Goal: Navigation & Orientation: Find specific page/section

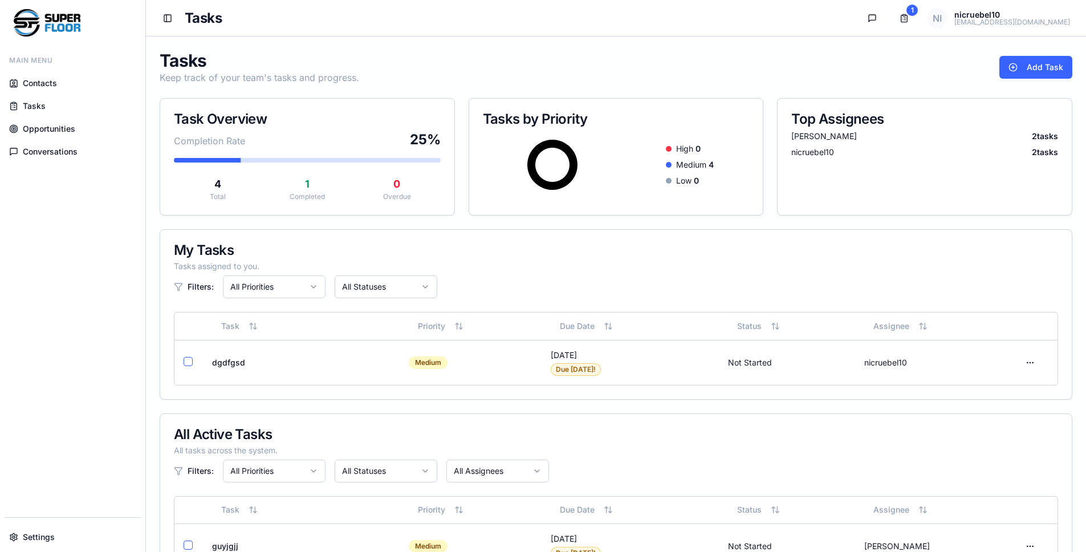
click at [46, 153] on span "Conversations" at bounding box center [50, 151] width 55 height 11
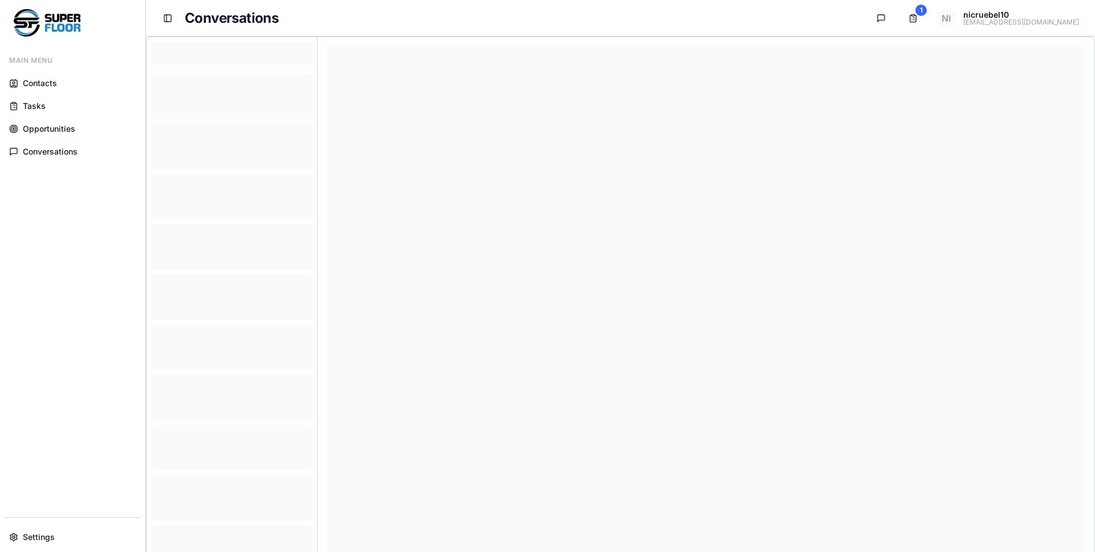
click at [51, 125] on span "Opportunities" at bounding box center [49, 128] width 52 height 11
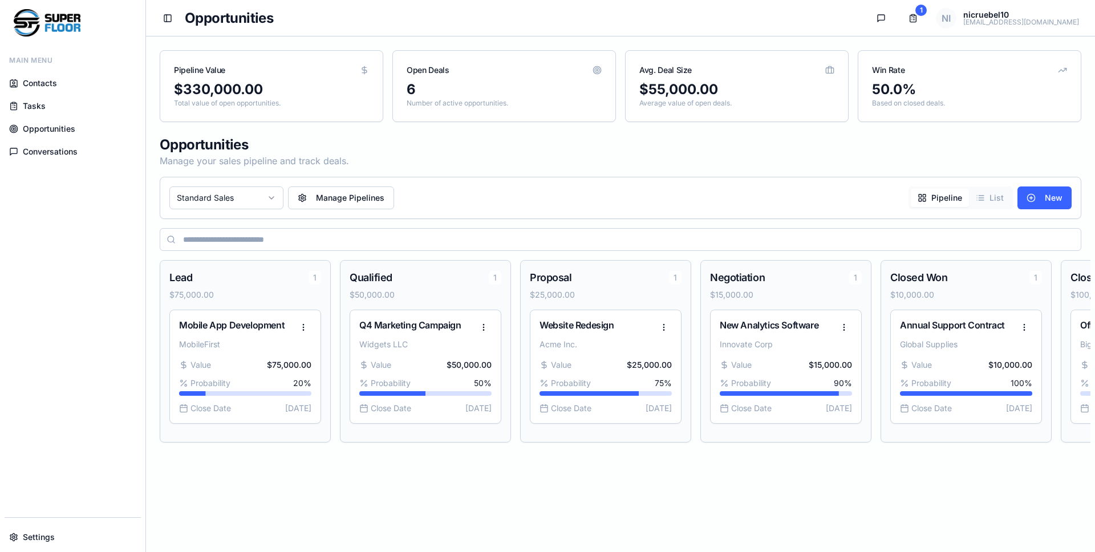
click at [250, 209] on html "Main Menu Contacts Tasks Opportunities Conversations Settings Toggle Sidebar Op…" at bounding box center [547, 276] width 1095 height 552
click at [244, 253] on div "Standard Sales Manufacturing" at bounding box center [227, 232] width 114 height 41
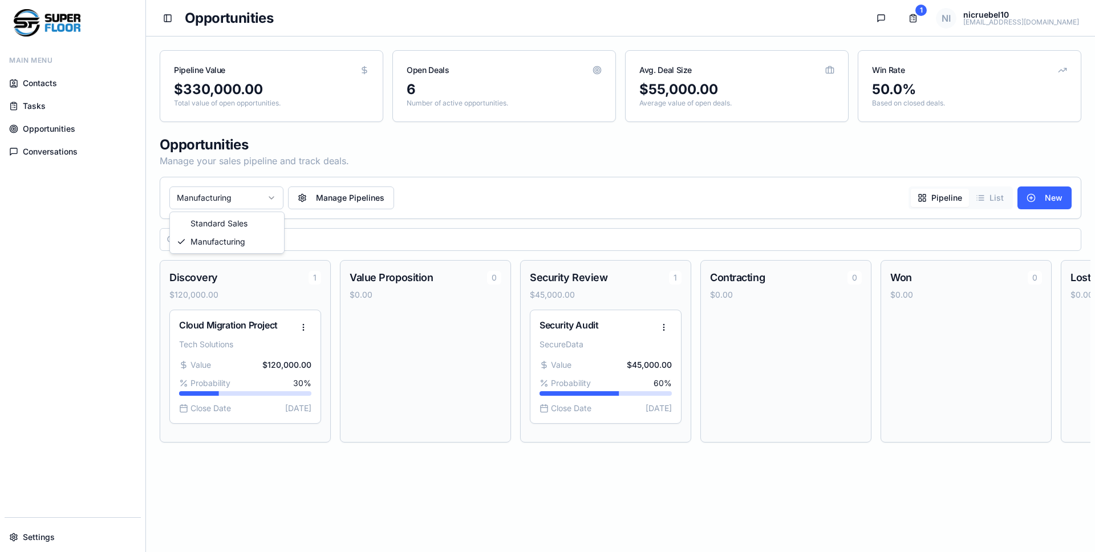
click at [248, 204] on html "Main Menu Contacts Tasks Opportunities Conversations Settings Toggle Sidebar Op…" at bounding box center [547, 276] width 1095 height 552
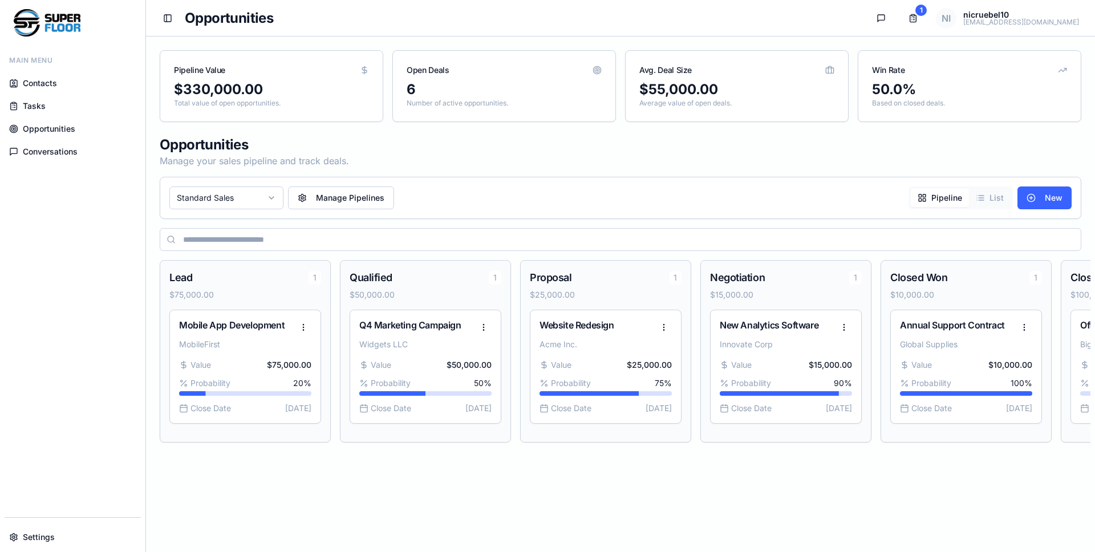
click at [59, 87] on link "Contacts" at bounding box center [73, 83] width 136 height 21
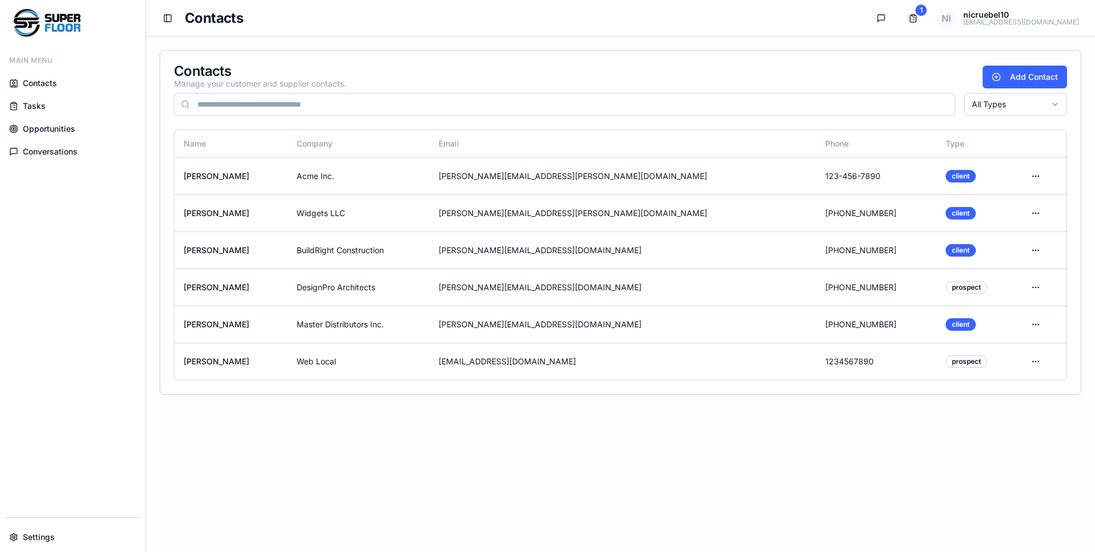
click at [55, 106] on link "Tasks" at bounding box center [73, 106] width 136 height 21
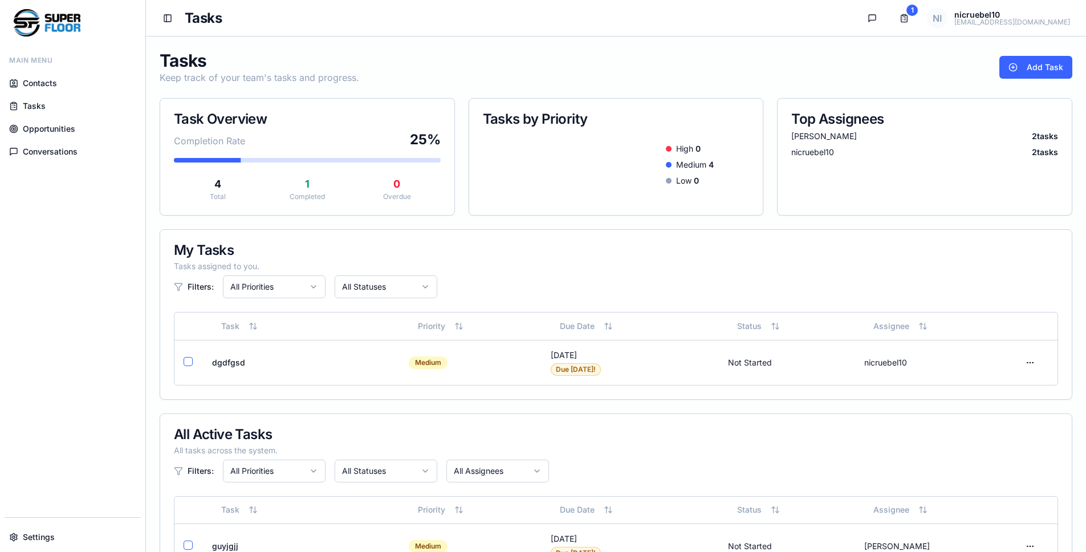
click at [53, 128] on span "Opportunities" at bounding box center [49, 128] width 52 height 11
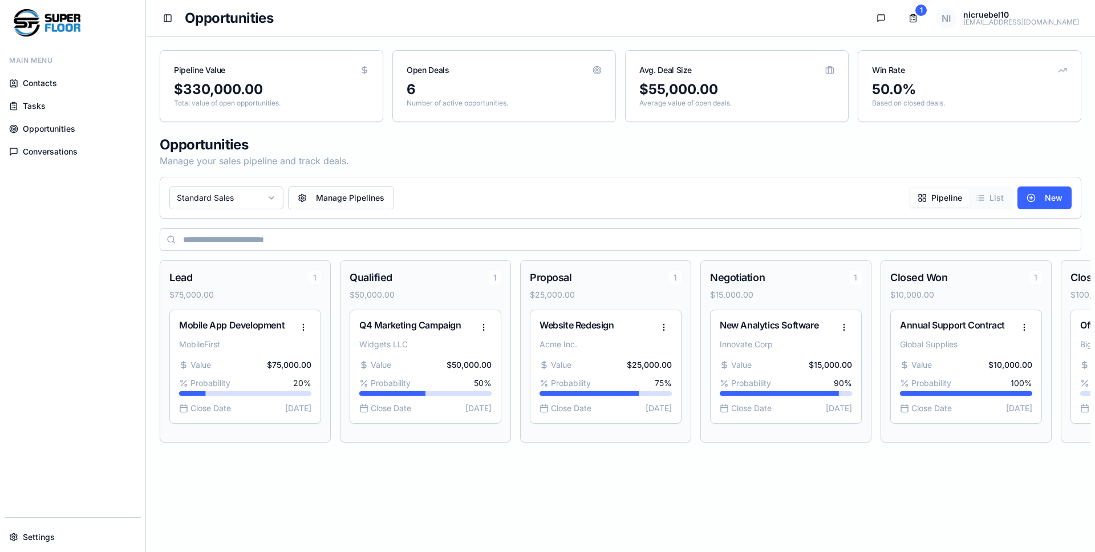
click at [56, 155] on span "Conversations" at bounding box center [50, 151] width 55 height 11
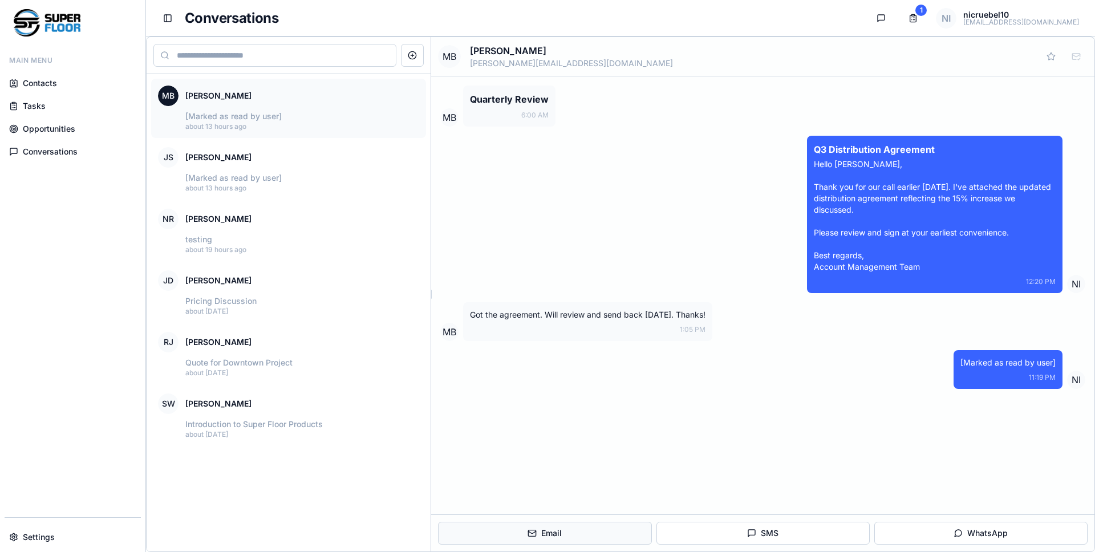
click at [574, 532] on button "Email" at bounding box center [544, 533] width 213 height 23
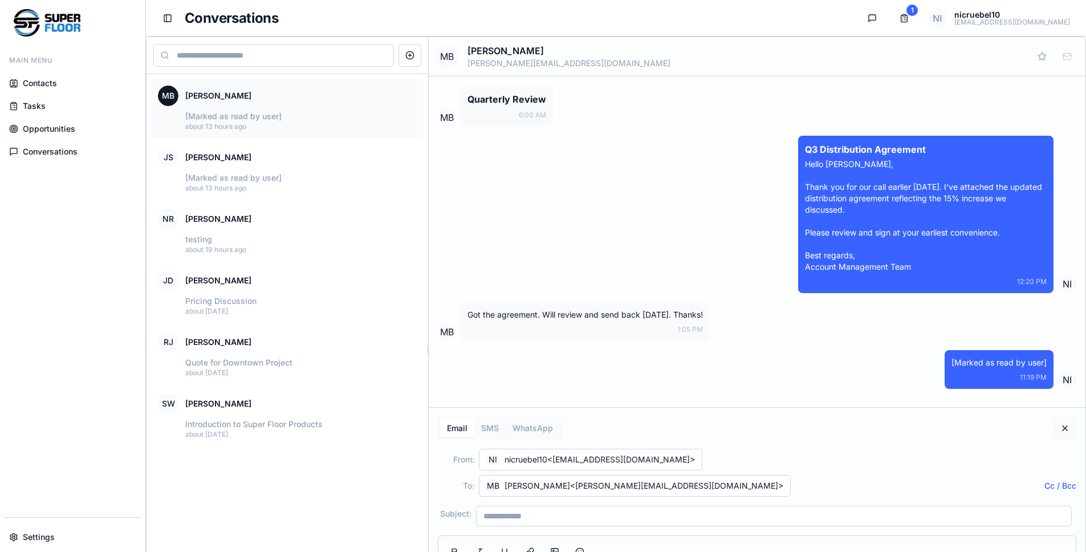
click at [1064, 440] on button "Close composer" at bounding box center [1065, 428] width 23 height 23
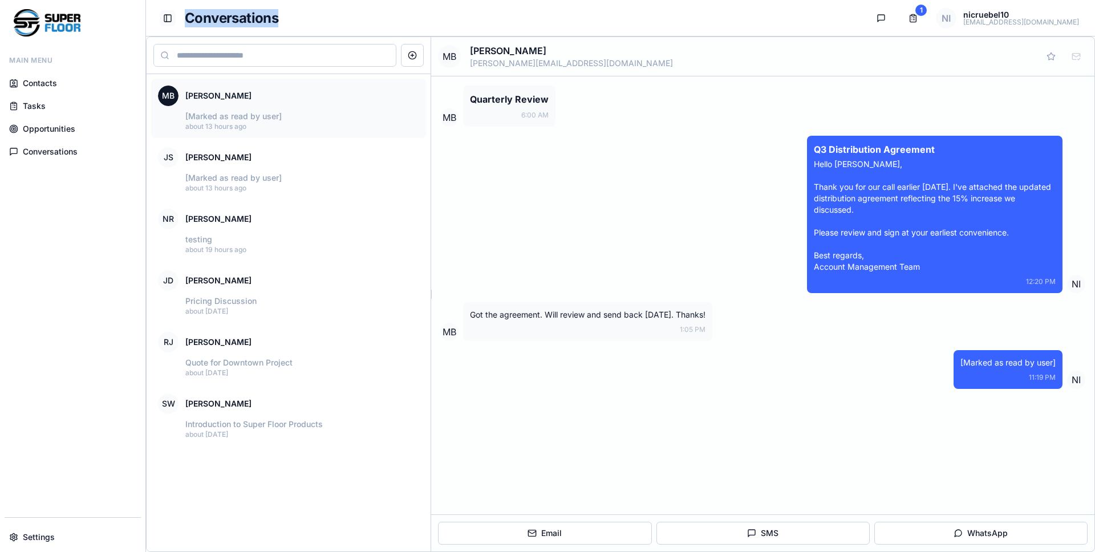
drag, startPoint x: 440, startPoint y: 14, endPoint x: 174, endPoint y: 15, distance: 266.3
click at [174, 15] on header "Toggle Sidebar Conversations Conversations Tasks 1 NI nicruebel10 [EMAIL_ADDRES…" at bounding box center [620, 18] width 949 height 37
click at [165, 20] on button "Toggle Sidebar" at bounding box center [168, 18] width 16 height 16
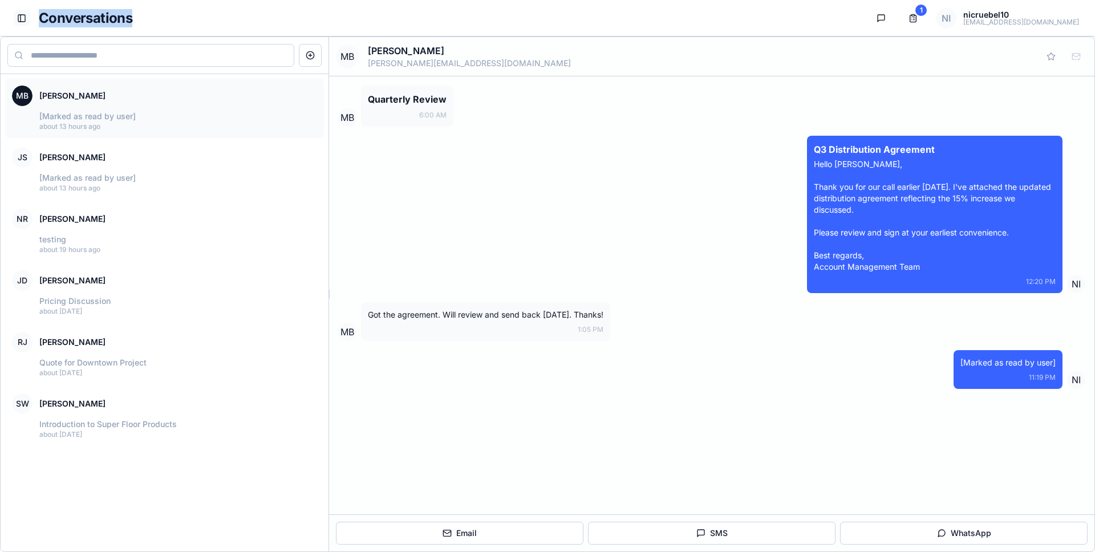
click at [24, 22] on button "Toggle Sidebar" at bounding box center [22, 18] width 16 height 16
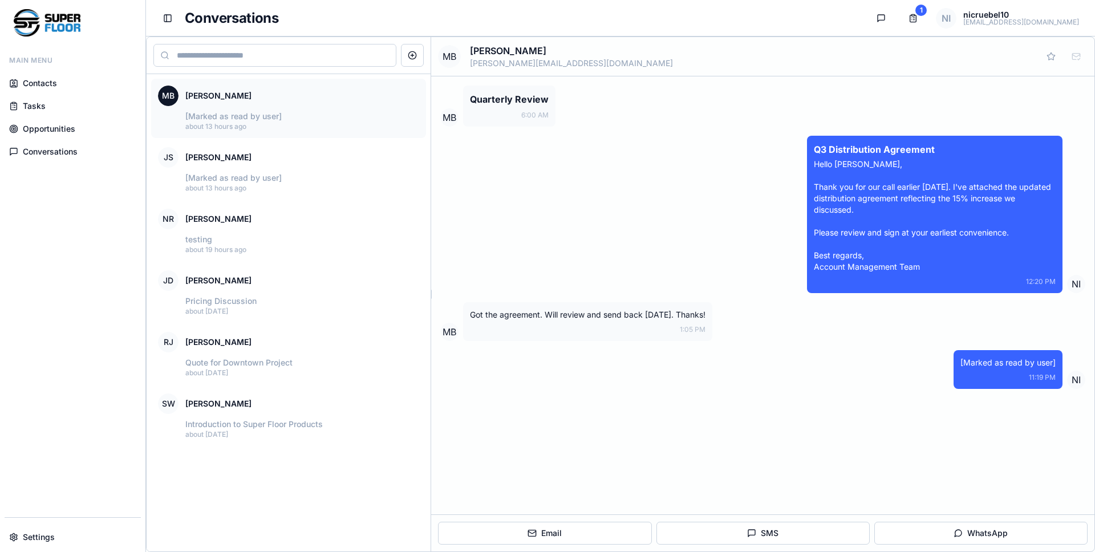
click at [325, 58] on input at bounding box center [274, 55] width 243 height 23
click at [1031, 10] on html "Main Menu Contacts Tasks Opportunities Conversations Settings Toggle Sidebar Co…" at bounding box center [547, 276] width 1095 height 552
click at [884, 68] on html "Main Menu Contacts Tasks Opportunities Conversations Settings Toggle Sidebar Co…" at bounding box center [547, 276] width 1095 height 552
click at [55, 85] on span "Contacts" at bounding box center [40, 83] width 34 height 11
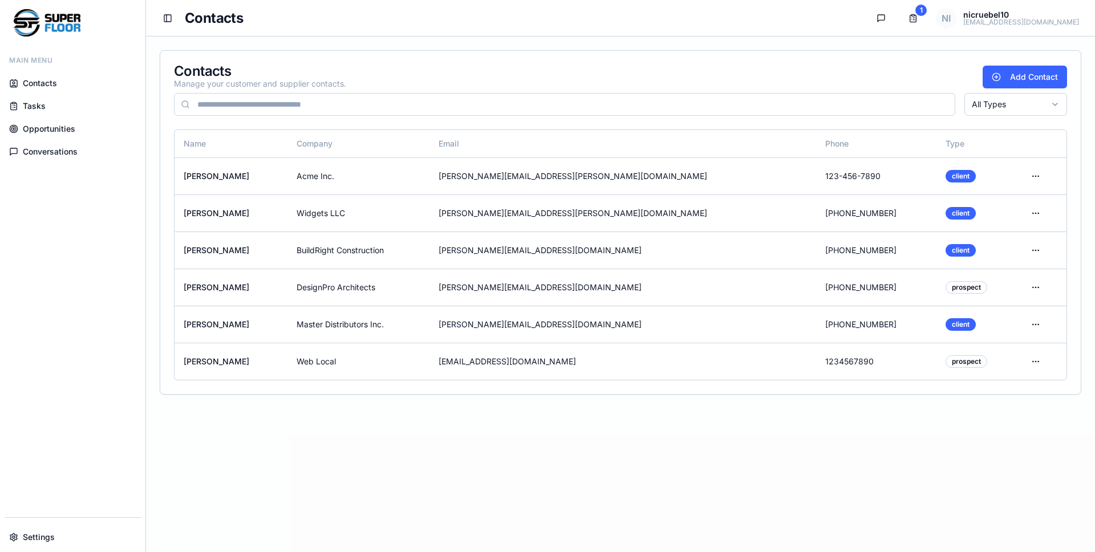
click at [64, 533] on link "Settings" at bounding box center [73, 537] width 136 height 21
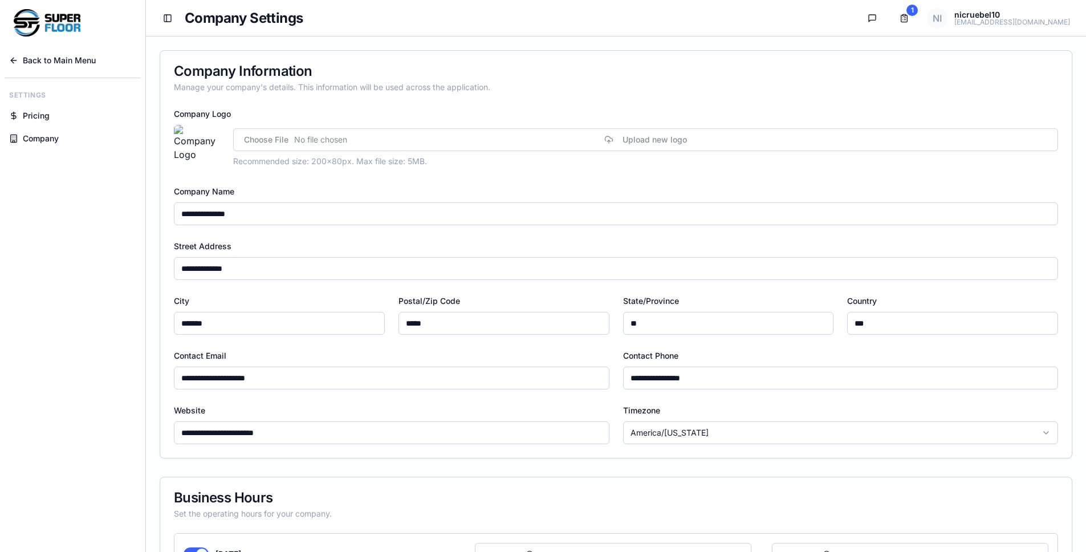
click at [68, 57] on span "Back to Main Menu" at bounding box center [59, 60] width 73 height 11
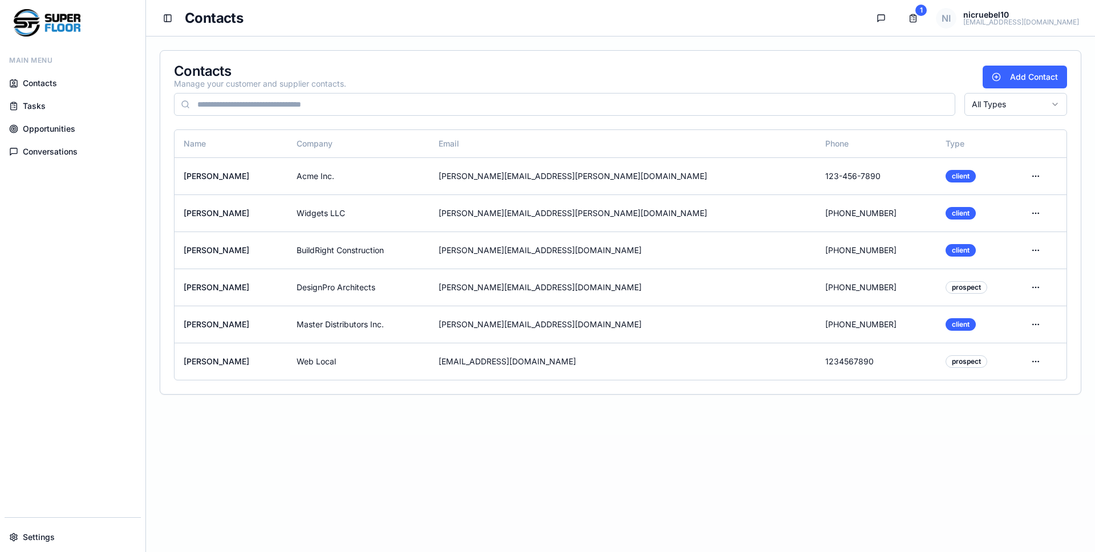
click at [84, 315] on div "Main Menu Contacts Tasks Opportunities Conversations Settings" at bounding box center [72, 299] width 145 height 506
click at [42, 80] on span "Contacts" at bounding box center [40, 83] width 34 height 11
click at [40, 104] on span "Tasks" at bounding box center [34, 105] width 23 height 11
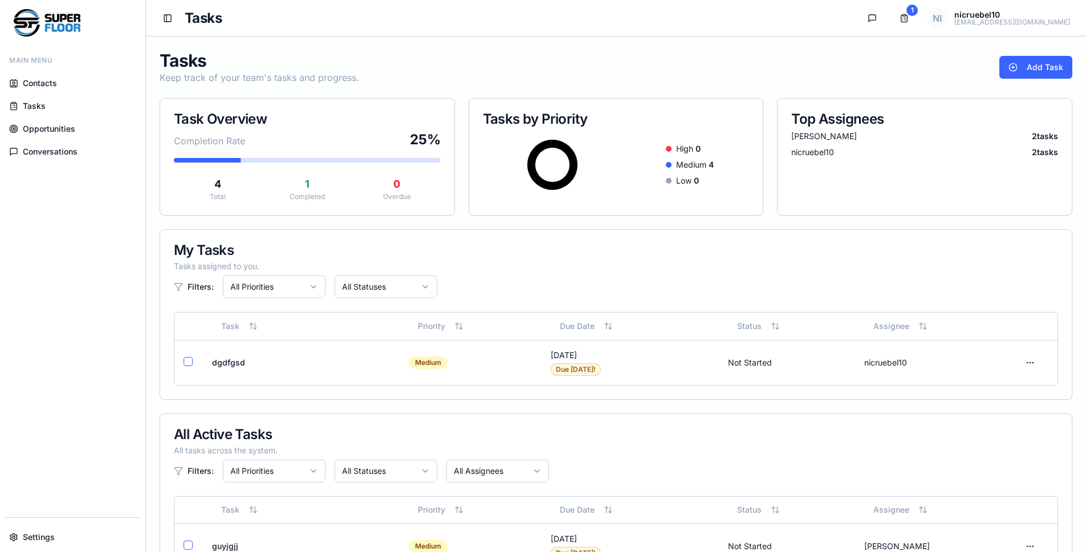
click at [46, 130] on span "Opportunities" at bounding box center [49, 128] width 52 height 11
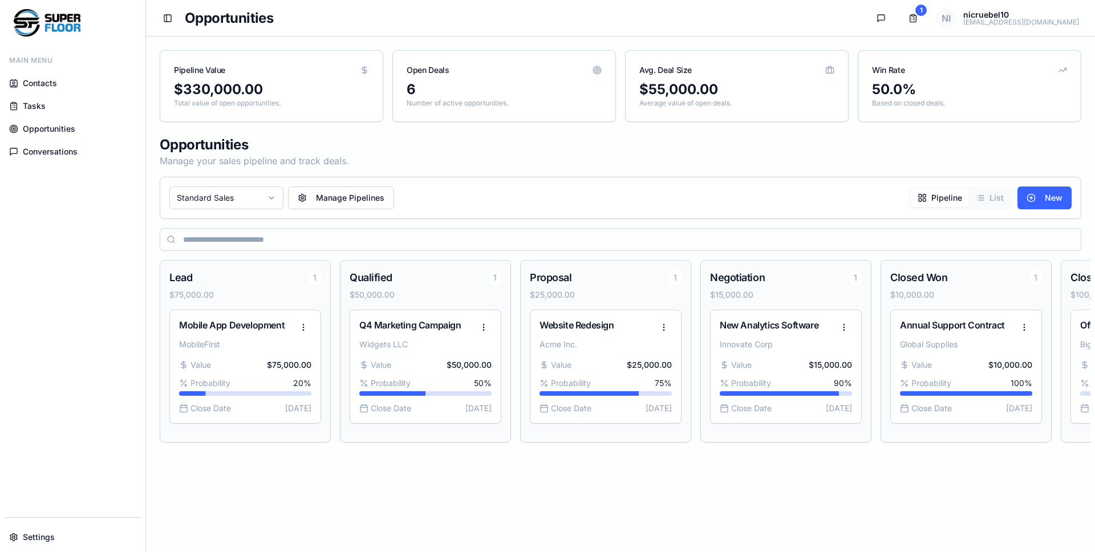
click at [53, 153] on span "Conversations" at bounding box center [50, 151] width 55 height 11
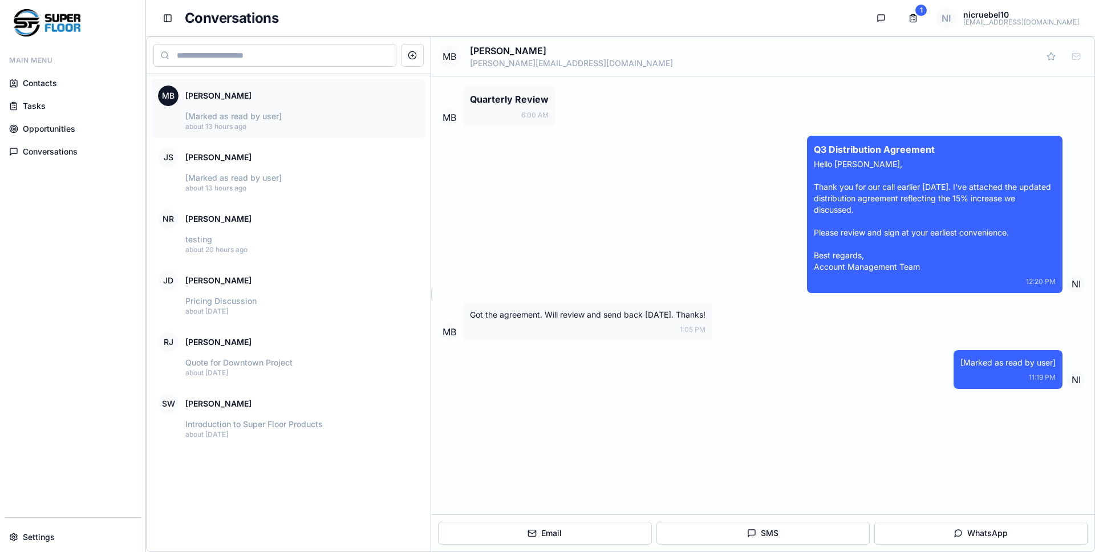
click at [40, 83] on span "Contacts" at bounding box center [40, 83] width 34 height 11
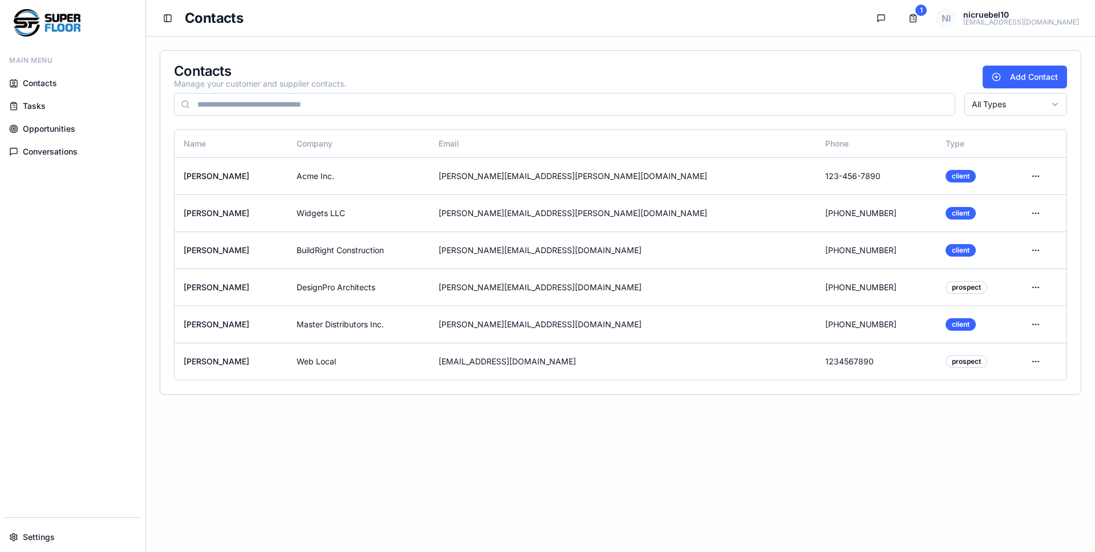
click at [52, 82] on span "Contacts" at bounding box center [40, 83] width 34 height 11
click at [51, 87] on span "Contacts" at bounding box center [40, 83] width 34 height 11
click at [31, 104] on span "Tasks" at bounding box center [34, 105] width 23 height 11
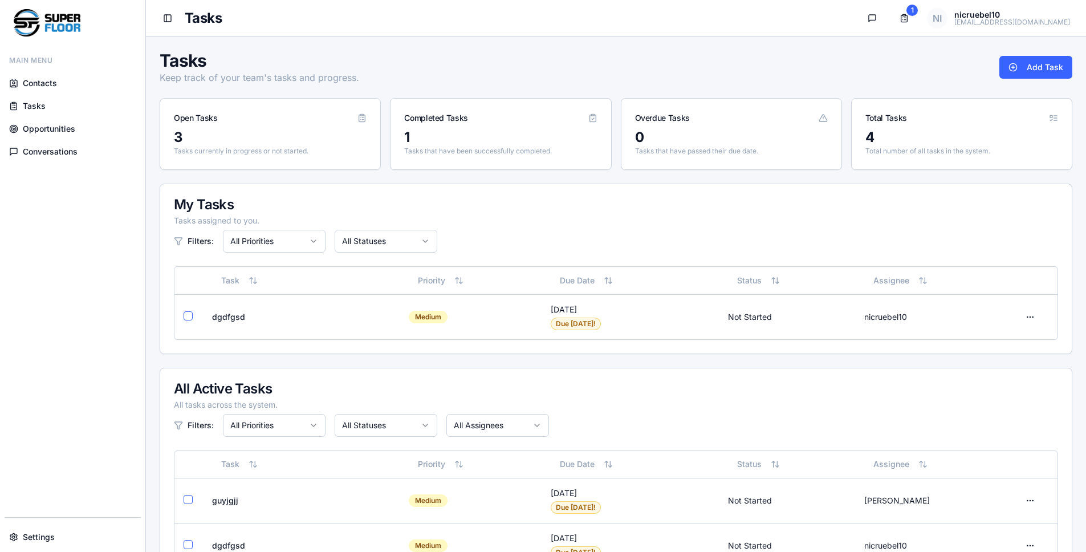
click at [715, 54] on div "Tasks Keep track of your team's tasks and progress. Add Task" at bounding box center [616, 67] width 913 height 34
drag, startPoint x: 597, startPoint y: 64, endPoint x: 607, endPoint y: 62, distance: 10.4
click at [597, 64] on div "Tasks Keep track of your team's tasks and progress. Add Task" at bounding box center [616, 67] width 913 height 34
click at [623, 62] on div "Tasks Keep track of your team's tasks and progress. Add Task" at bounding box center [616, 67] width 913 height 34
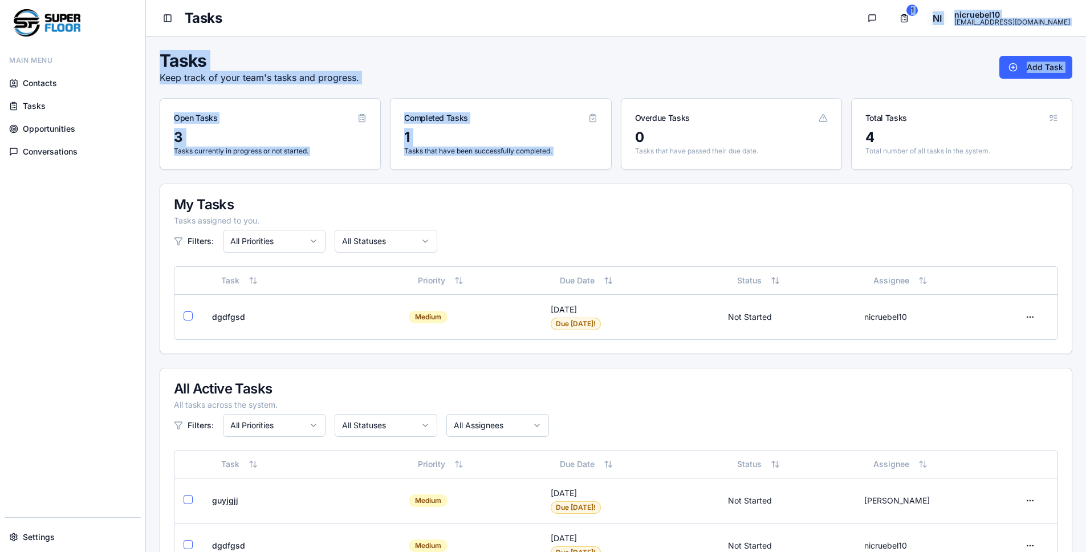
drag, startPoint x: 627, startPoint y: 69, endPoint x: 627, endPoint y: 125, distance: 56.5
click at [627, 123] on div "Toggle Sidebar Tasks Conversations Tasks 1 NI nicruebel10 nicruebel10@gmail.com…" at bounding box center [616, 409] width 940 height 818
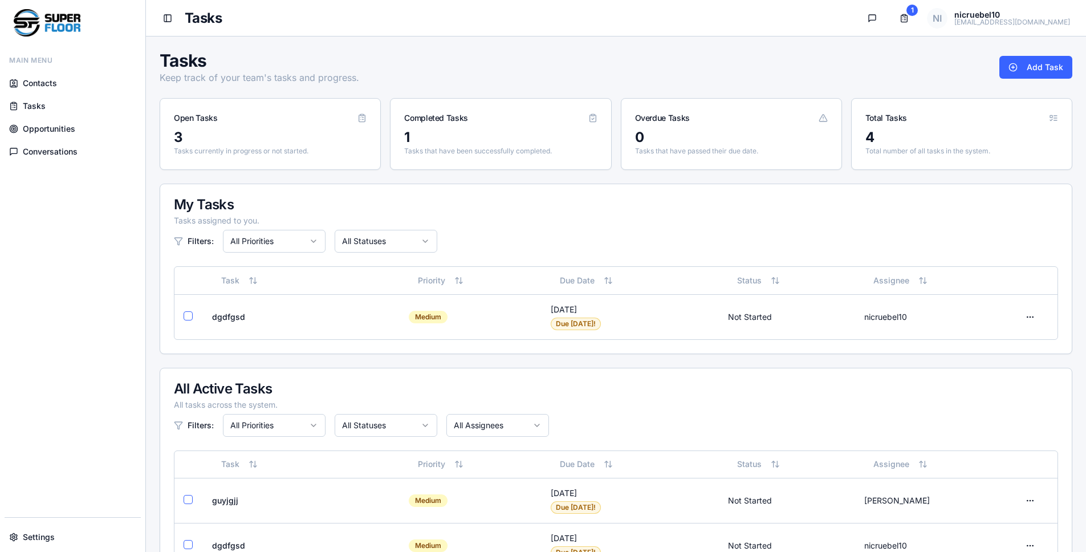
click at [466, 79] on div "Tasks Keep track of your team's tasks and progress. Add Task" at bounding box center [616, 67] width 913 height 34
click at [47, 83] on span "Contacts" at bounding box center [40, 83] width 34 height 11
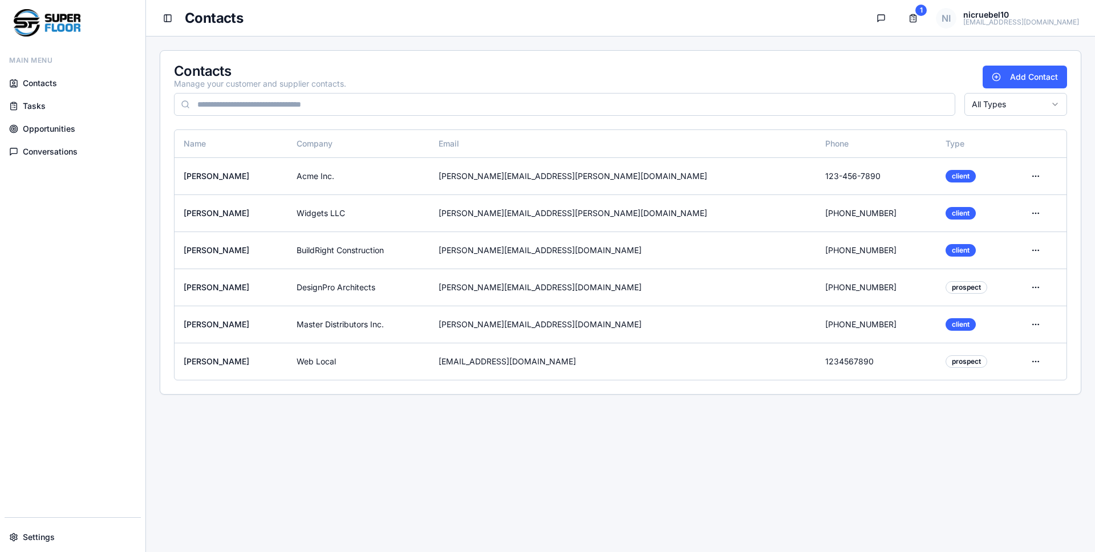
click at [53, 536] on span "Settings" at bounding box center [39, 537] width 32 height 11
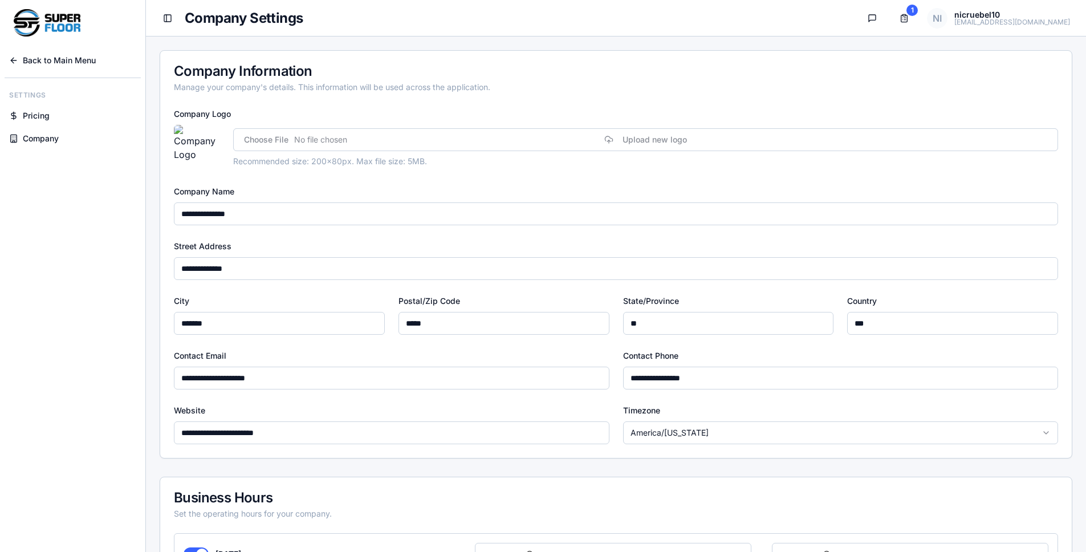
click at [42, 111] on span "Pricing" at bounding box center [36, 115] width 27 height 11
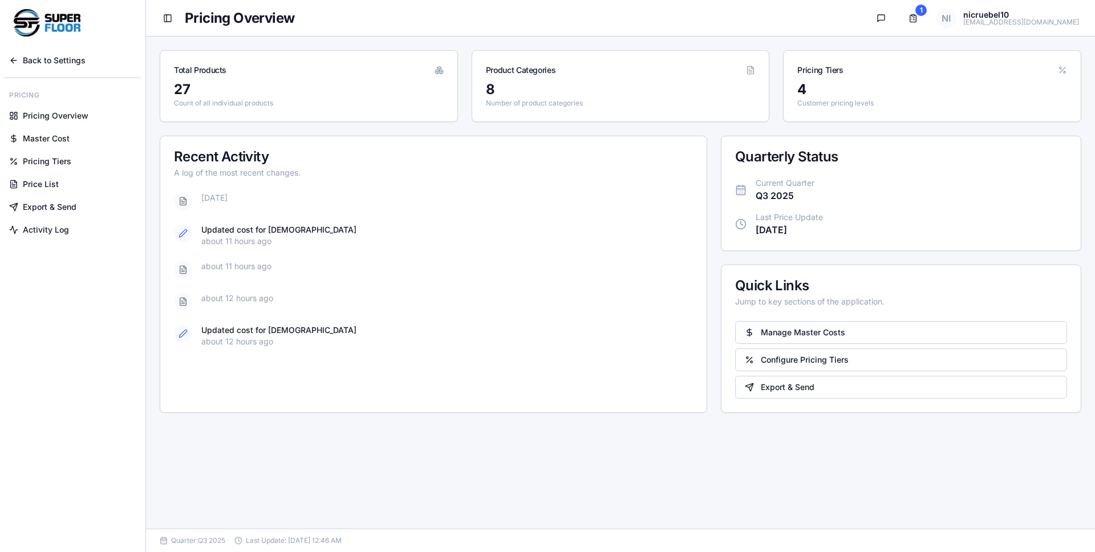
click at [43, 114] on span "Pricing Overview" at bounding box center [56, 115] width 66 height 11
click at [54, 139] on span "Master Cost" at bounding box center [46, 138] width 47 height 11
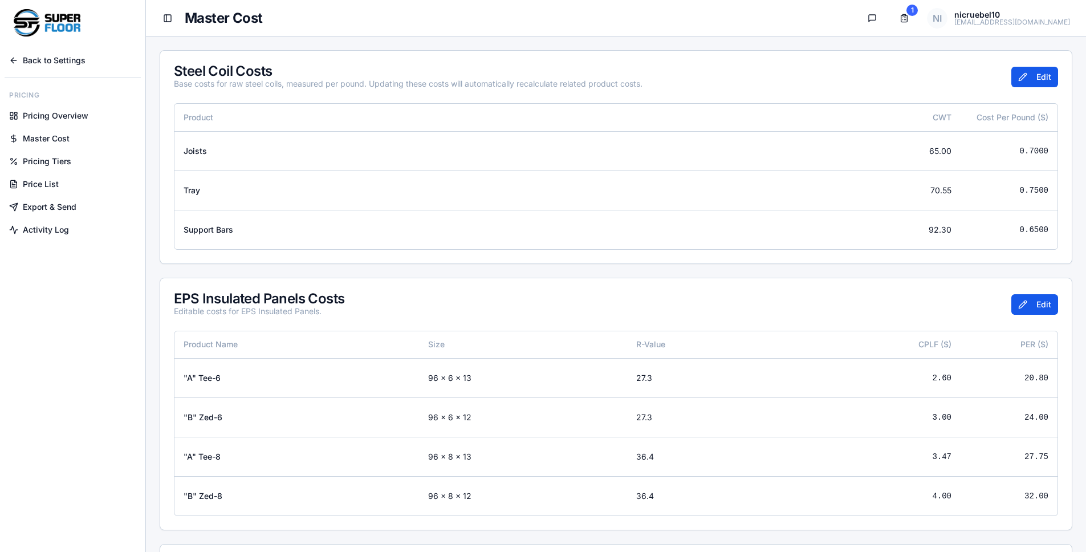
click at [52, 156] on span "Pricing Tiers" at bounding box center [47, 161] width 48 height 11
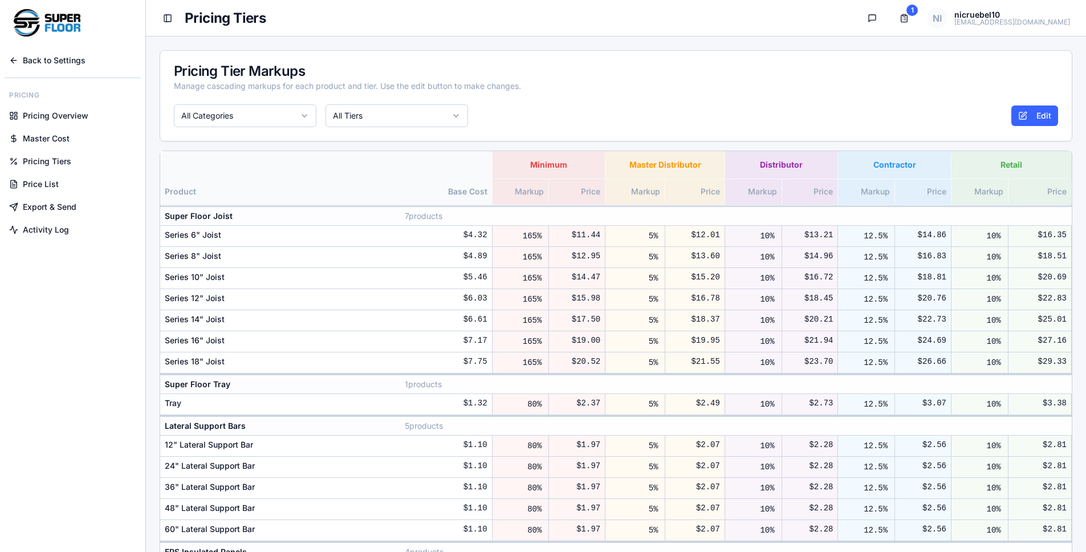
click at [43, 185] on span "Price List" at bounding box center [41, 184] width 36 height 11
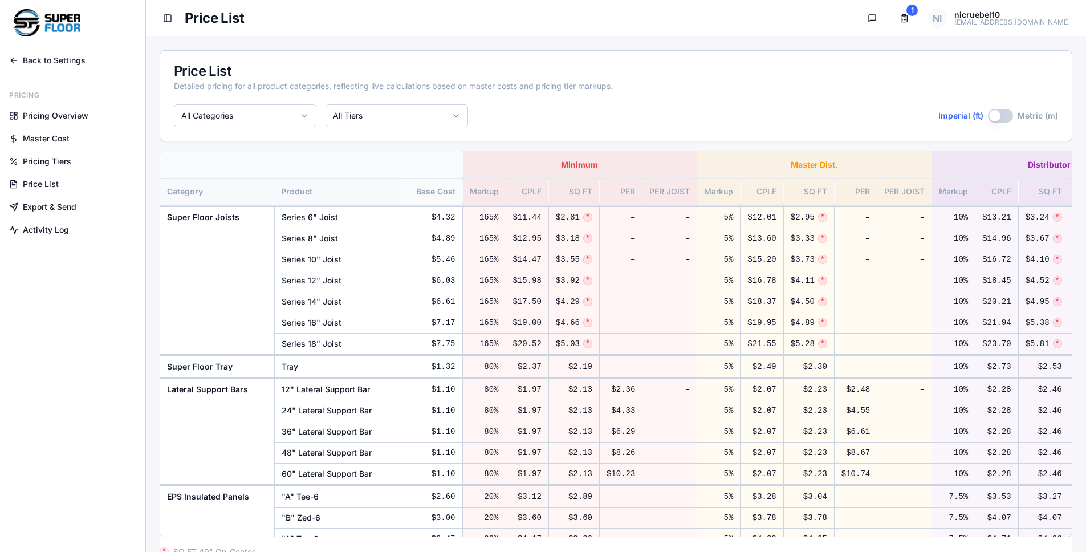
click at [50, 141] on span "Master Cost" at bounding box center [46, 138] width 47 height 11
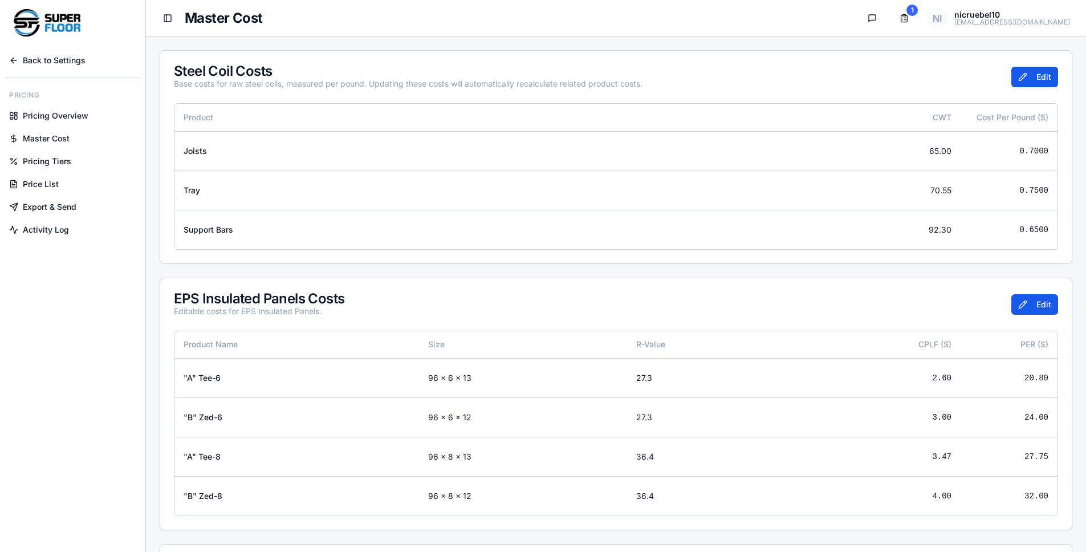
click at [46, 155] on link "Pricing Tiers" at bounding box center [73, 161] width 136 height 21
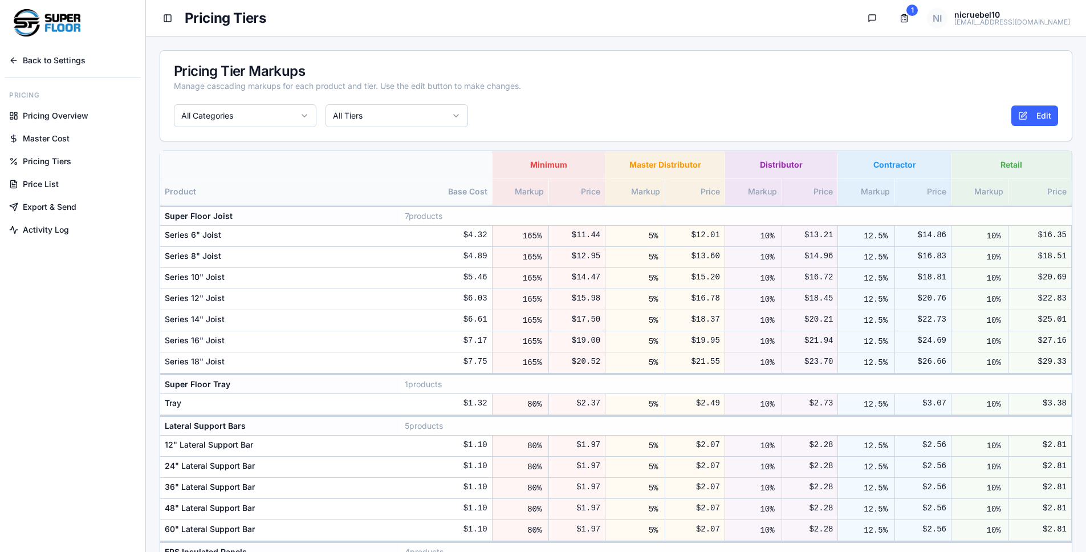
click at [48, 181] on span "Price List" at bounding box center [41, 184] width 36 height 11
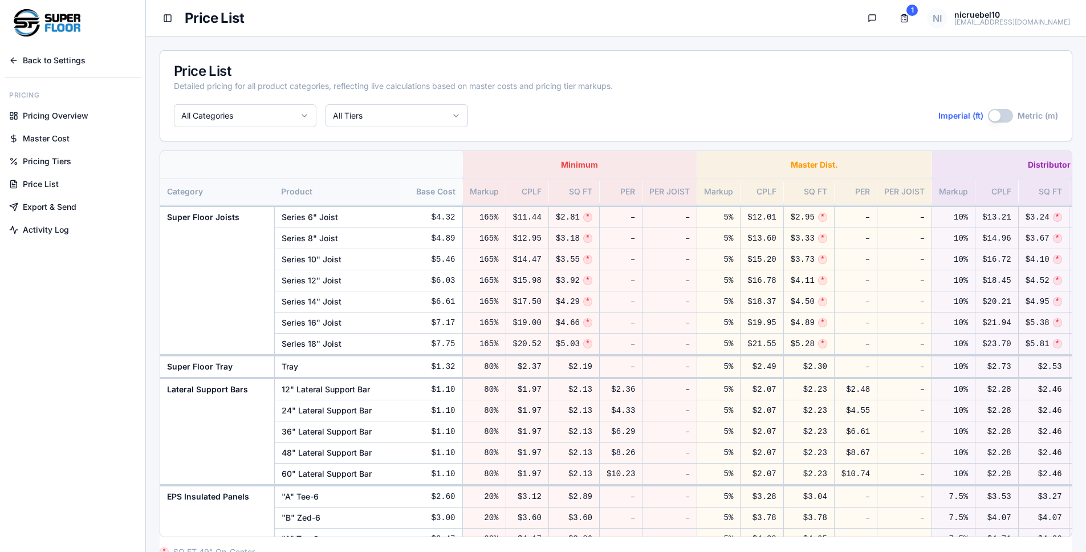
click at [53, 208] on span "Export & Send" at bounding box center [50, 206] width 54 height 11
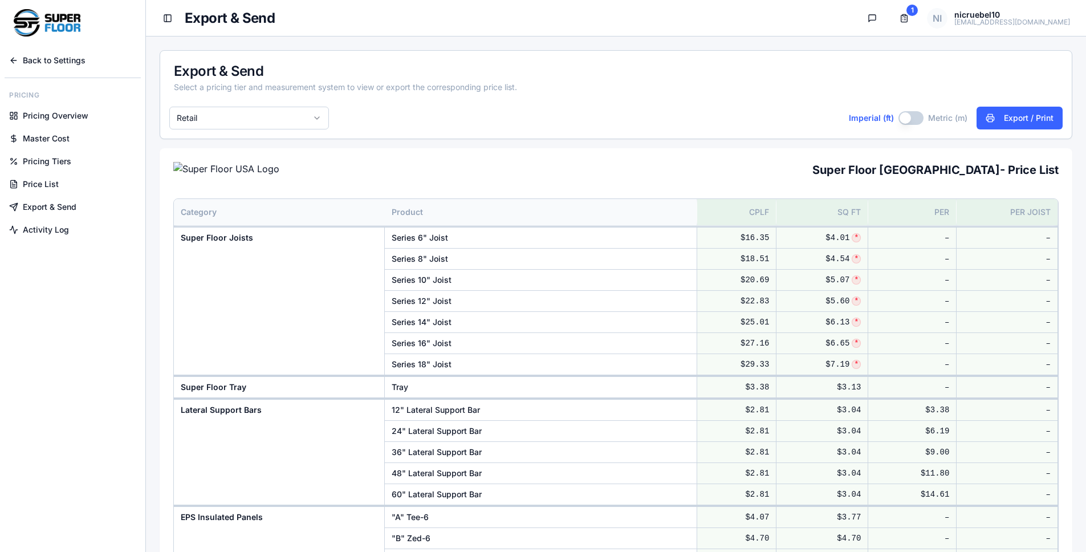
click at [67, 230] on span "Activity Log" at bounding box center [46, 229] width 46 height 11
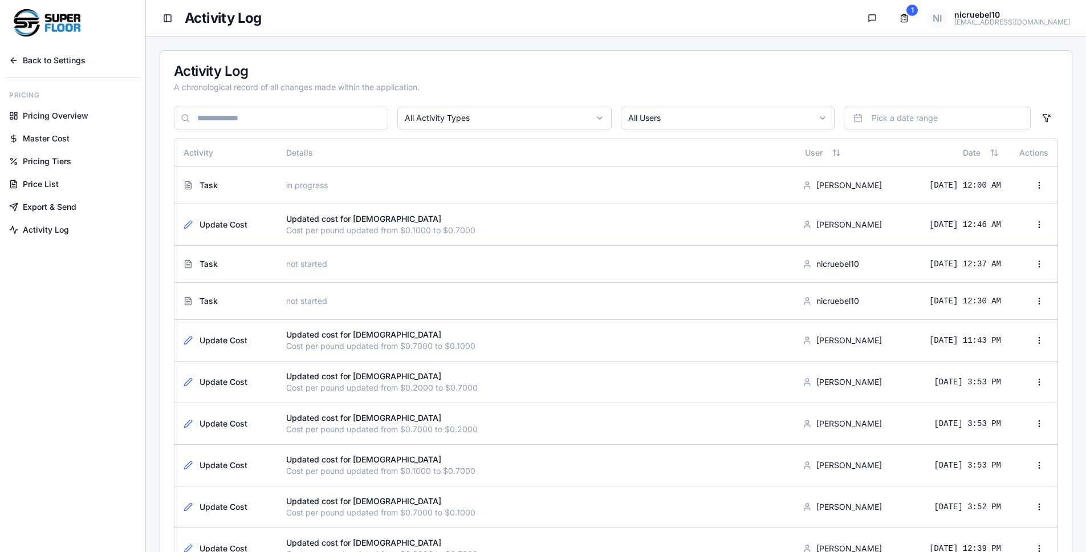
click at [39, 63] on span "Back to Settings" at bounding box center [54, 60] width 63 height 11
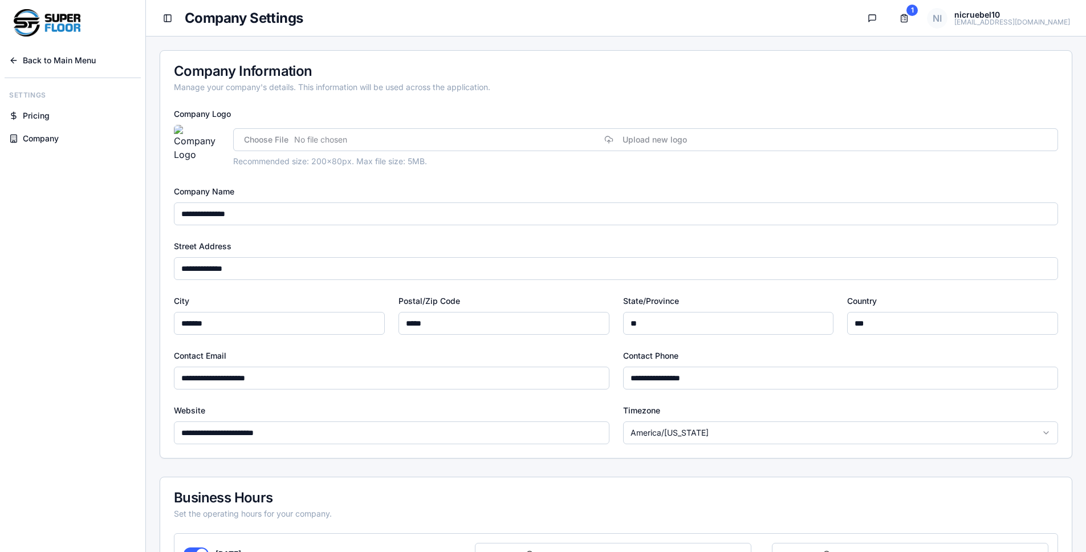
click at [423, 44] on main "**********" at bounding box center [616, 495] width 940 height 916
click at [395, 47] on main "**********" at bounding box center [616, 495] width 940 height 916
click at [62, 64] on span "Back to Main Menu" at bounding box center [59, 60] width 73 height 11
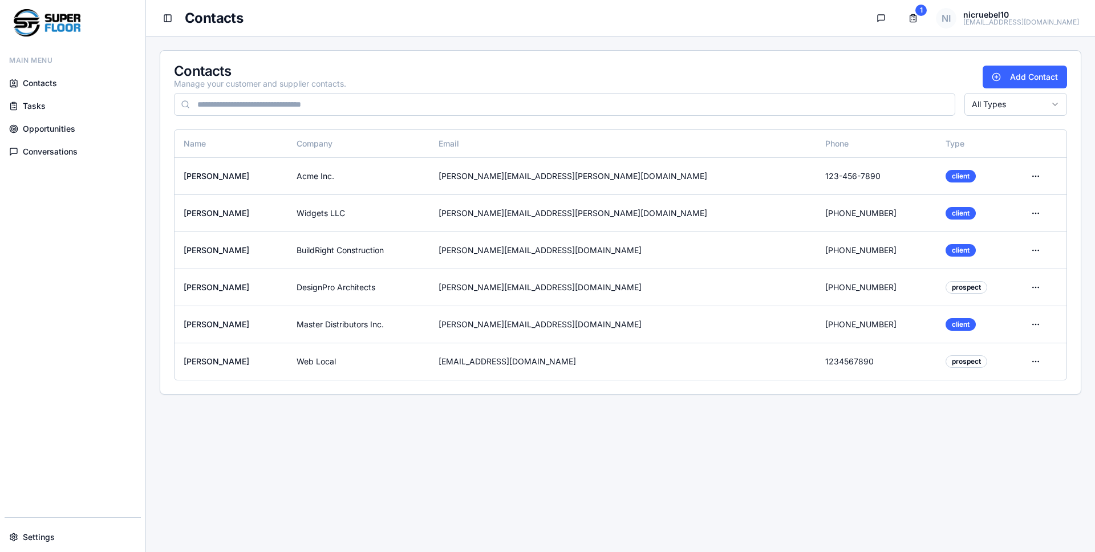
click at [72, 147] on span "Conversations" at bounding box center [50, 151] width 55 height 11
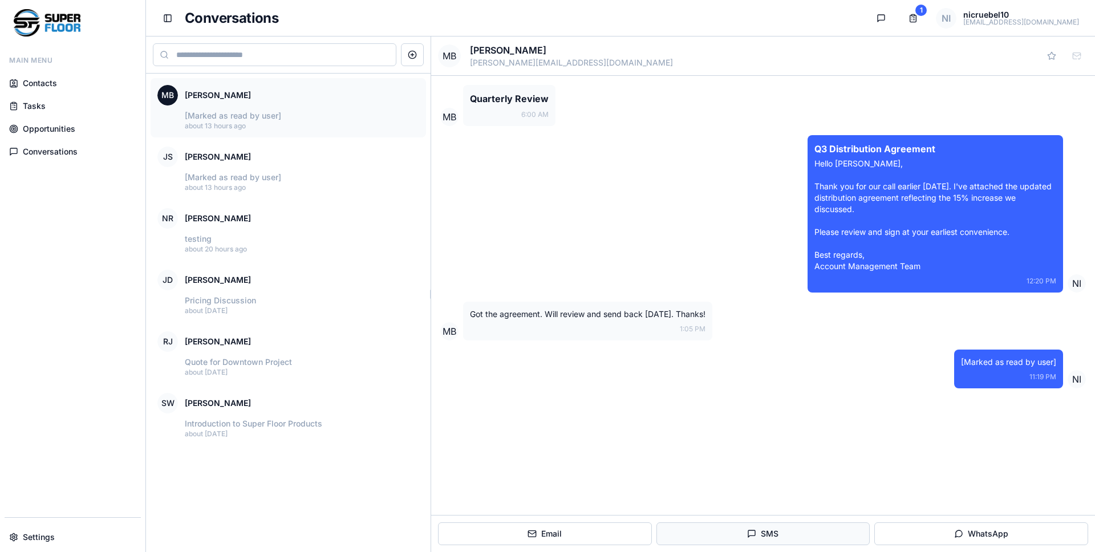
click at [794, 536] on button "SMS" at bounding box center [763, 533] width 214 height 23
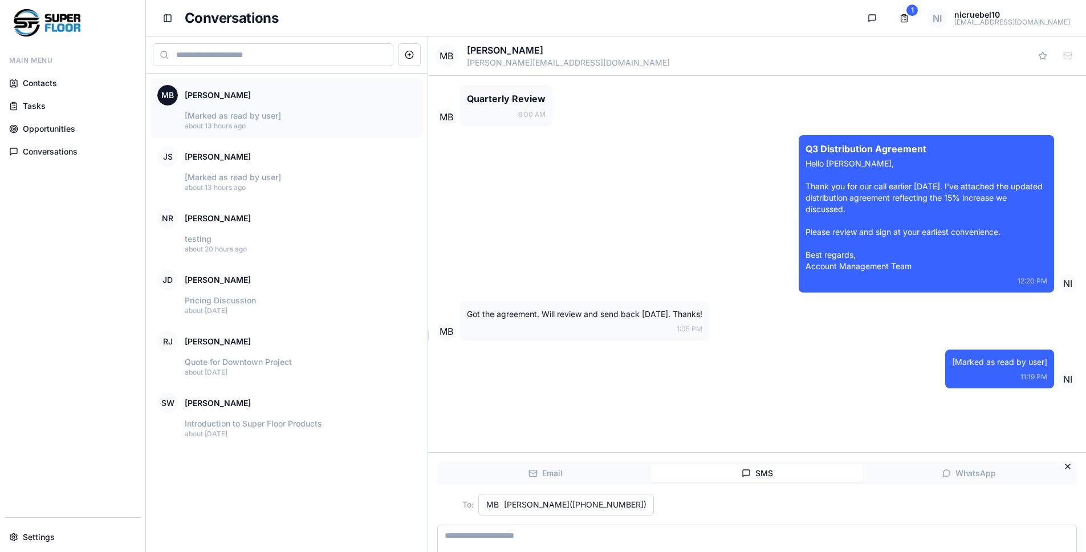
click at [565, 468] on div "Close composer Email SMS WhatsApp To: MB Michael Brown ( 567-890-1234 ) SMS Bod…" at bounding box center [757, 543] width 658 height 181
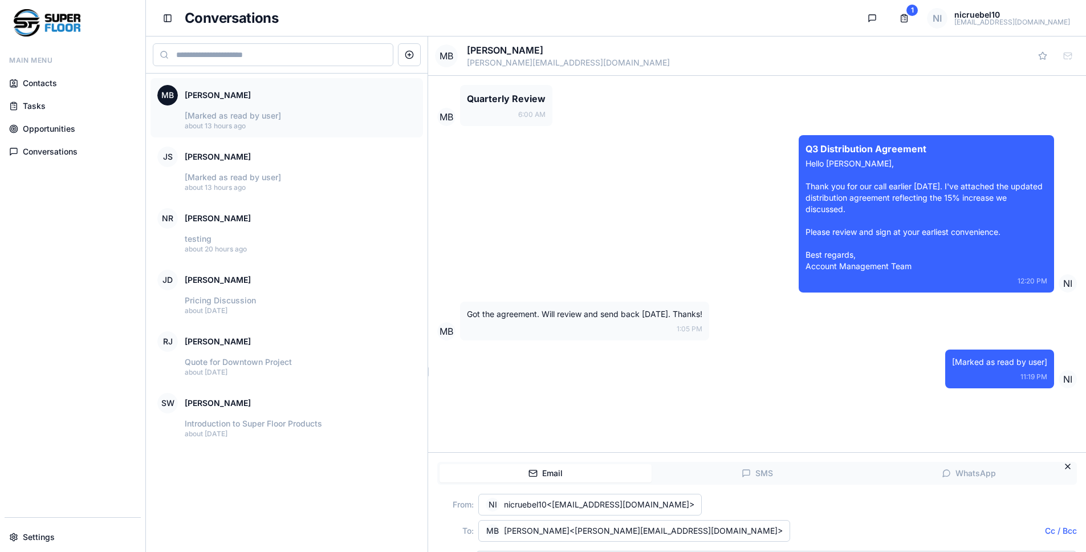
click at [567, 482] on button "Email" at bounding box center [546, 473] width 212 height 18
click at [804, 482] on button "SMS" at bounding box center [758, 473] width 212 height 18
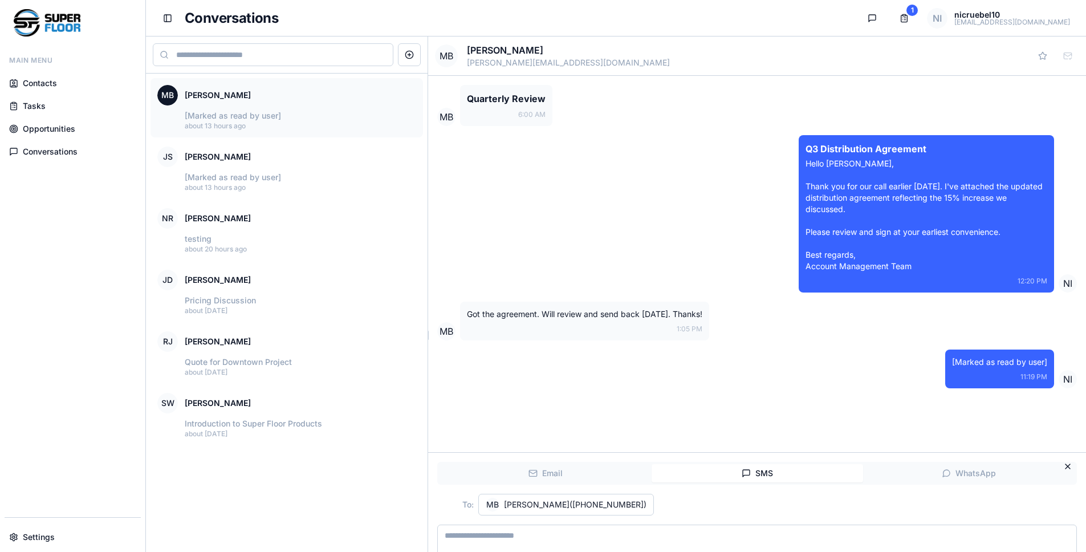
click at [632, 482] on button "Email" at bounding box center [546, 473] width 212 height 18
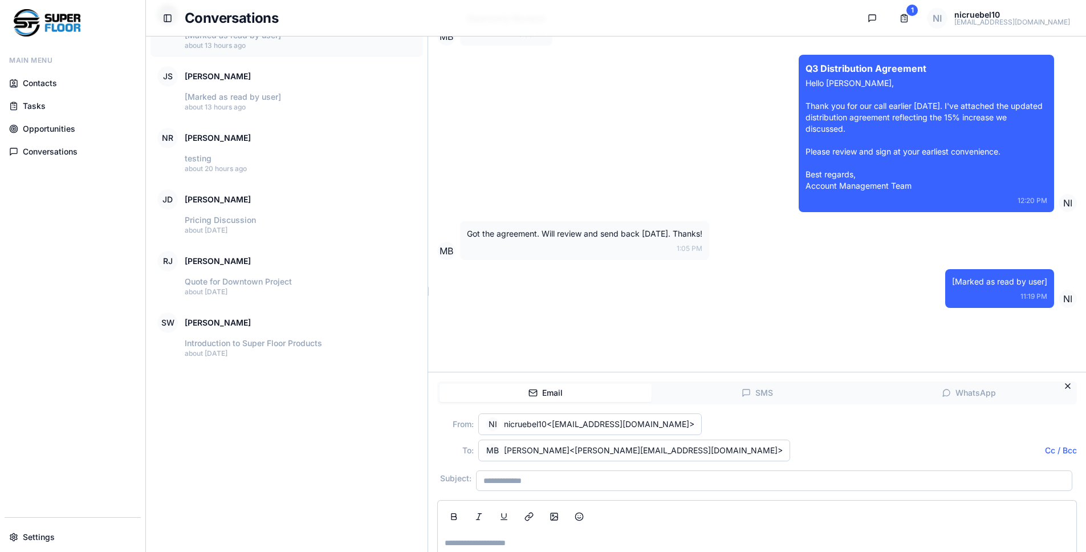
scroll to position [167, 0]
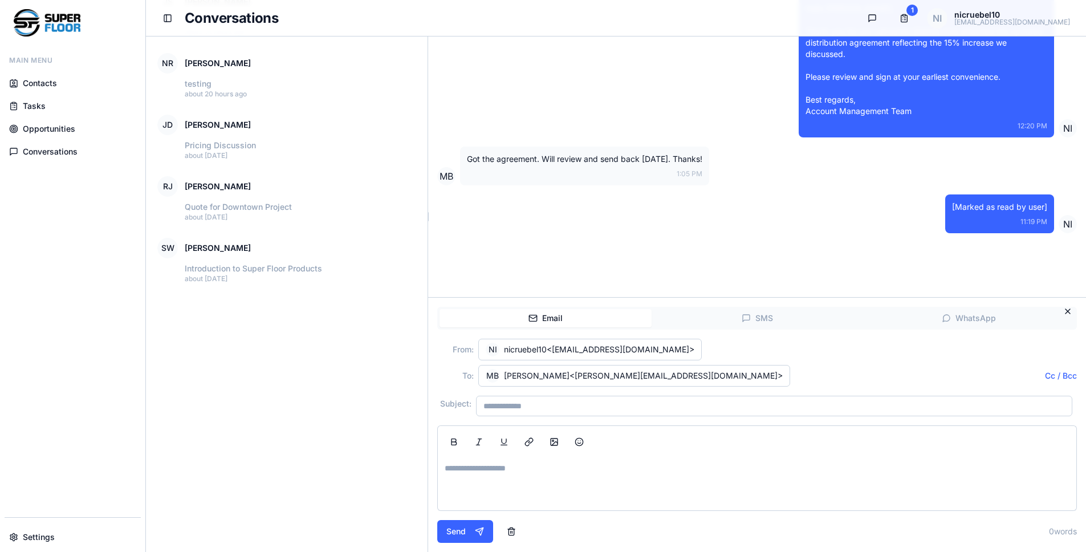
click at [926, 308] on div "Email SMS WhatsApp" at bounding box center [757, 318] width 640 height 23
click at [924, 318] on div "MB Michael Brown michael.b@masterdist.com Star conversation Mark as read MB Qua…" at bounding box center [757, 216] width 658 height 671
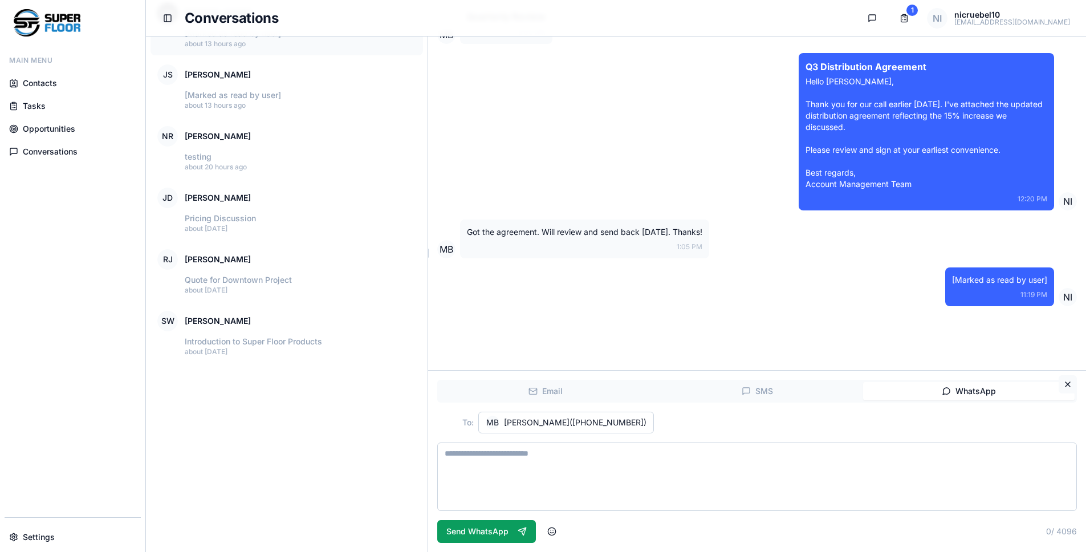
click at [1065, 386] on button "Close composer" at bounding box center [1068, 384] width 18 height 18
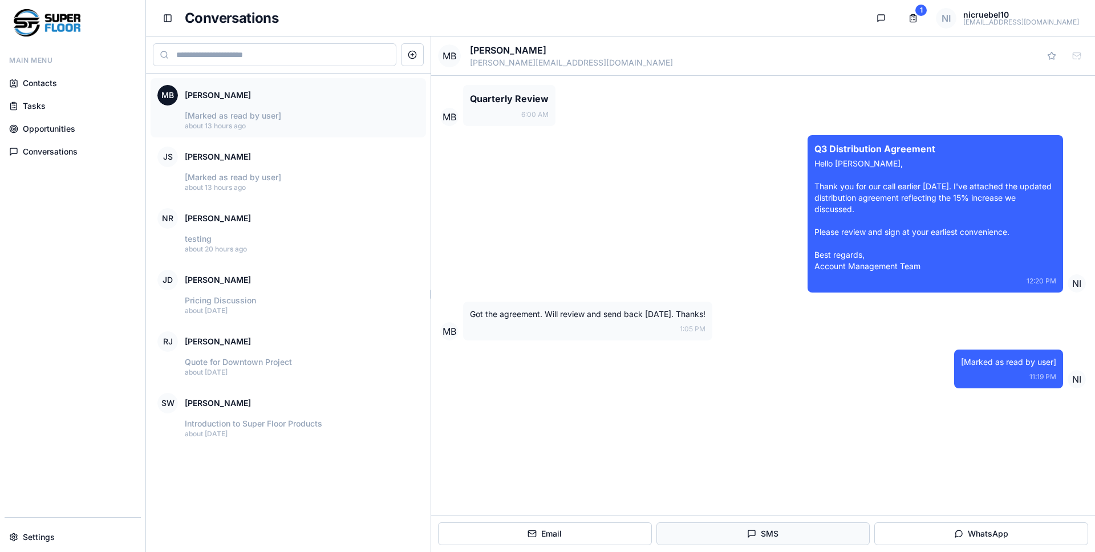
click at [806, 534] on button "SMS" at bounding box center [763, 533] width 214 height 23
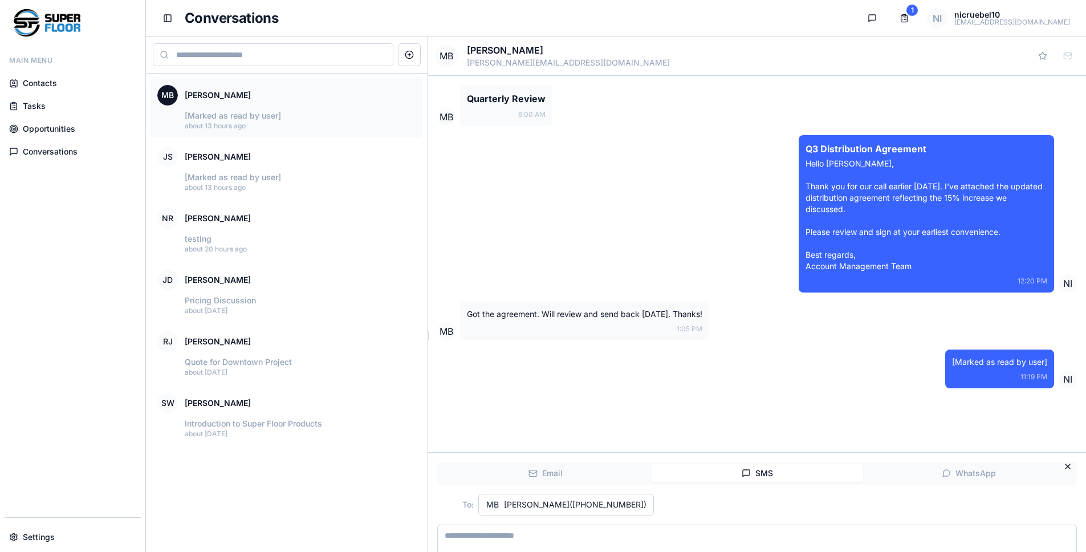
click at [653, 482] on button "SMS" at bounding box center [758, 473] width 212 height 18
click at [934, 482] on button "WhatsApp" at bounding box center [969, 473] width 212 height 18
click at [837, 482] on button "SMS" at bounding box center [758, 473] width 212 height 18
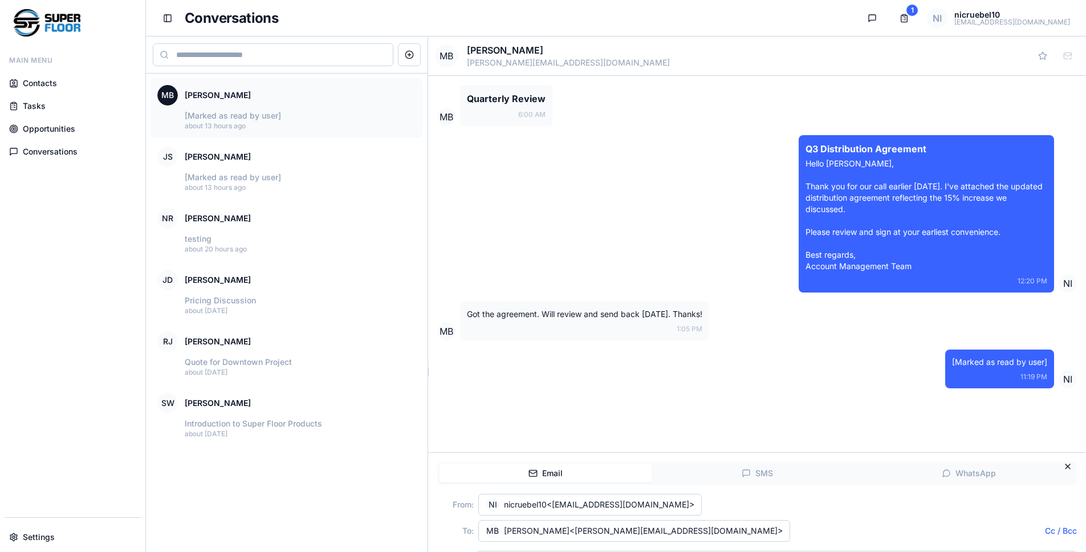
click at [598, 482] on button "Email" at bounding box center [546, 473] width 212 height 18
